Goal: Find specific page/section: Find specific page/section

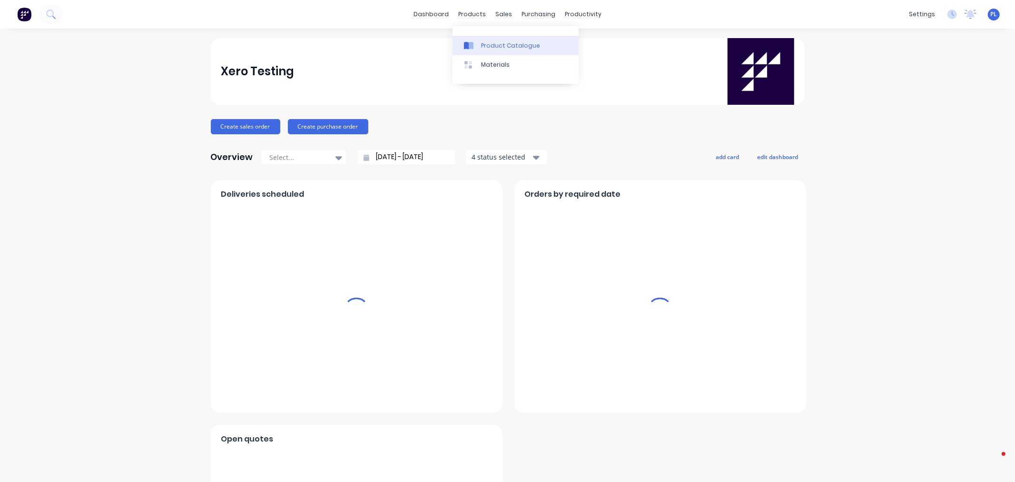
click at [490, 50] on link "Product Catalogue" at bounding box center [516, 45] width 126 height 19
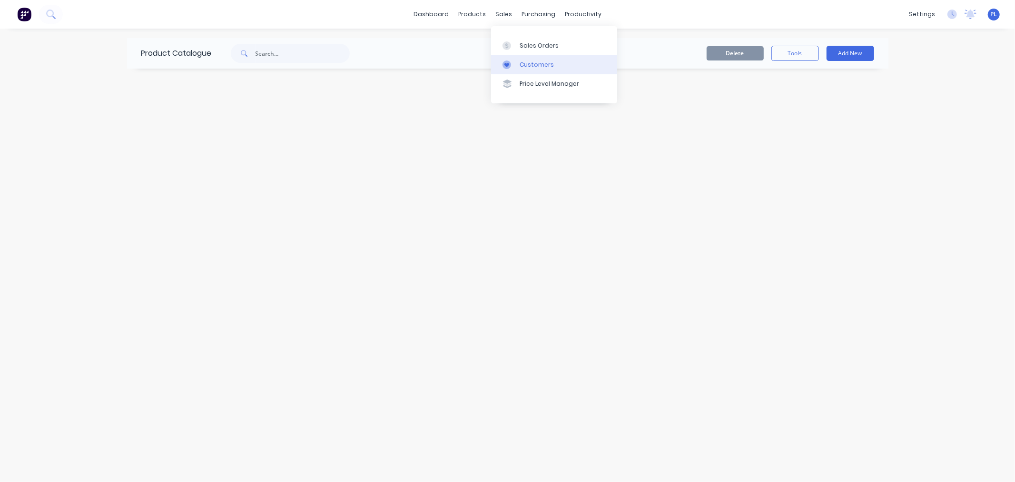
click at [522, 62] on div "Customers" at bounding box center [537, 64] width 34 height 9
